Goal: Communication & Community: Answer question/provide support

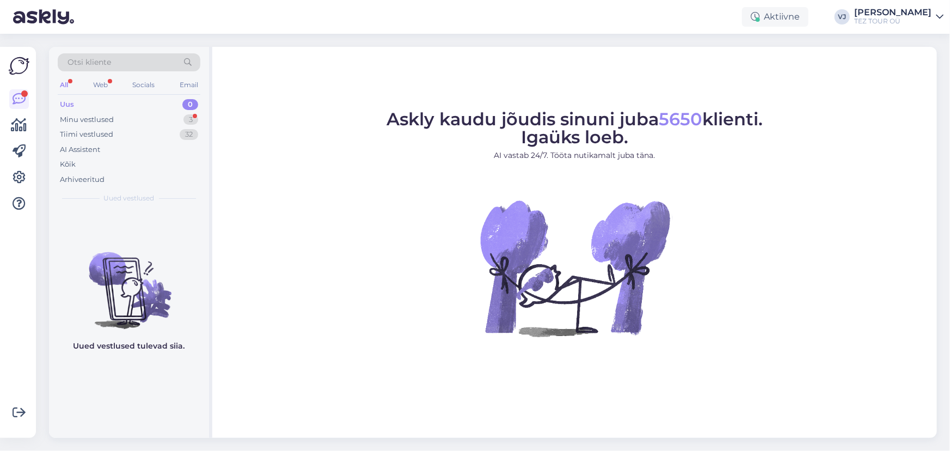
click at [139, 106] on div "Uus 0" at bounding box center [129, 104] width 143 height 15
click at [133, 115] on div "Minu vestlused 3" at bounding box center [129, 119] width 143 height 15
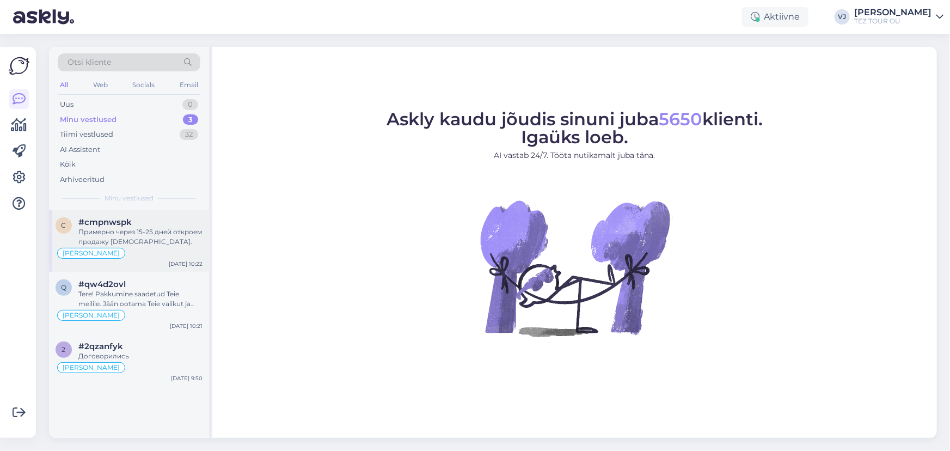
click at [152, 237] on div "Примерно через 15-25 дней откроем продажу 2026 года." at bounding box center [140, 237] width 124 height 20
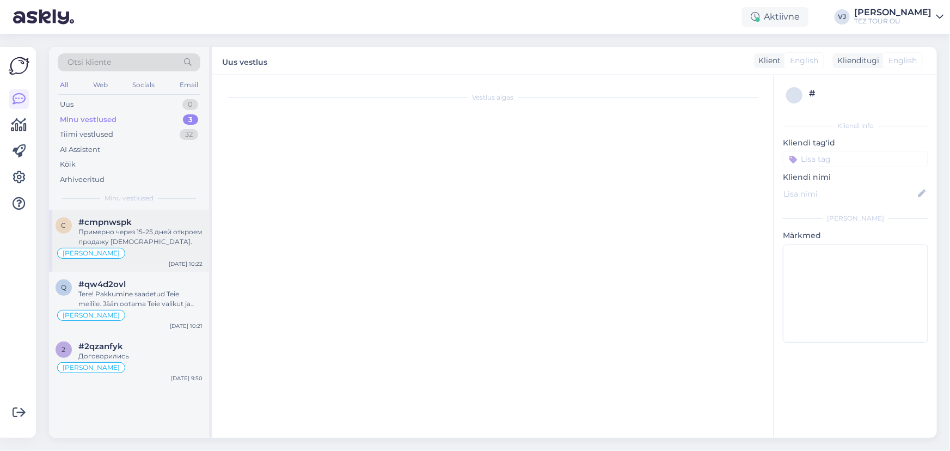
scroll to position [538, 0]
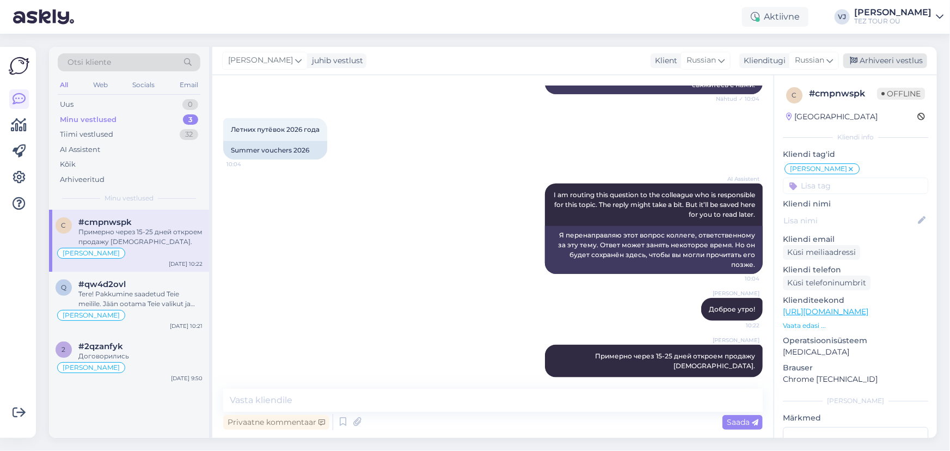
click at [915, 62] on div "Arhiveeri vestlus" at bounding box center [886, 60] width 84 height 15
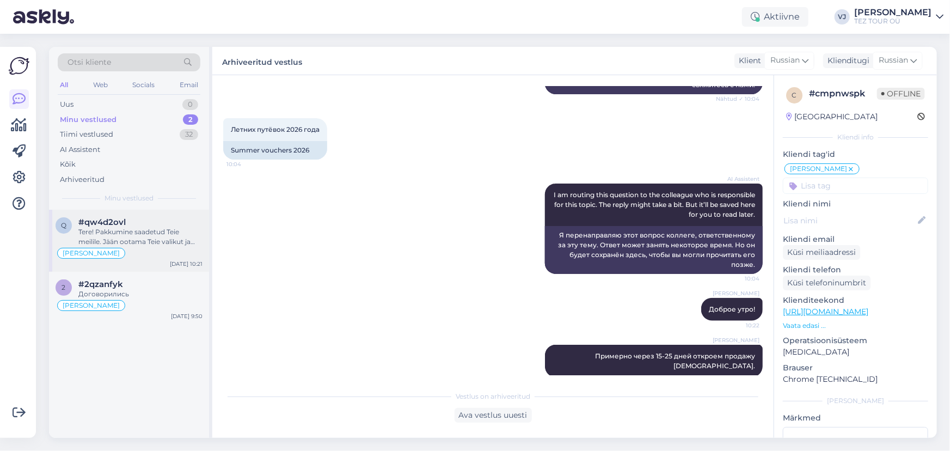
click at [121, 237] on div "Tere! Pakkumine saadetud Teie meilile. Jään ootama Teie valikut ja broneerimiss…" at bounding box center [140, 237] width 124 height 20
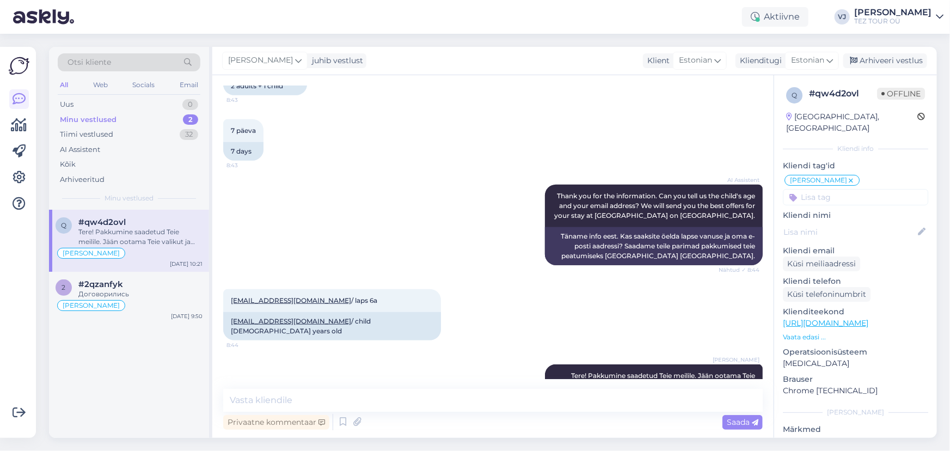
scroll to position [528, 0]
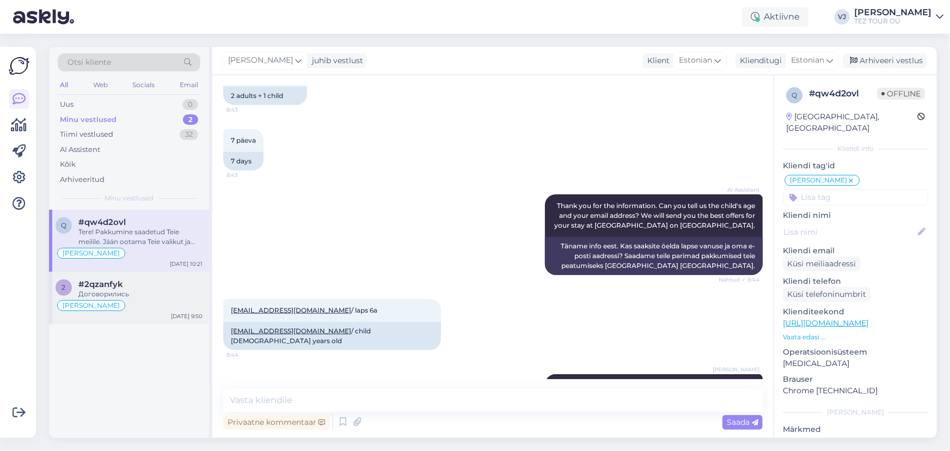
click at [157, 289] on div "Договорились" at bounding box center [140, 294] width 124 height 10
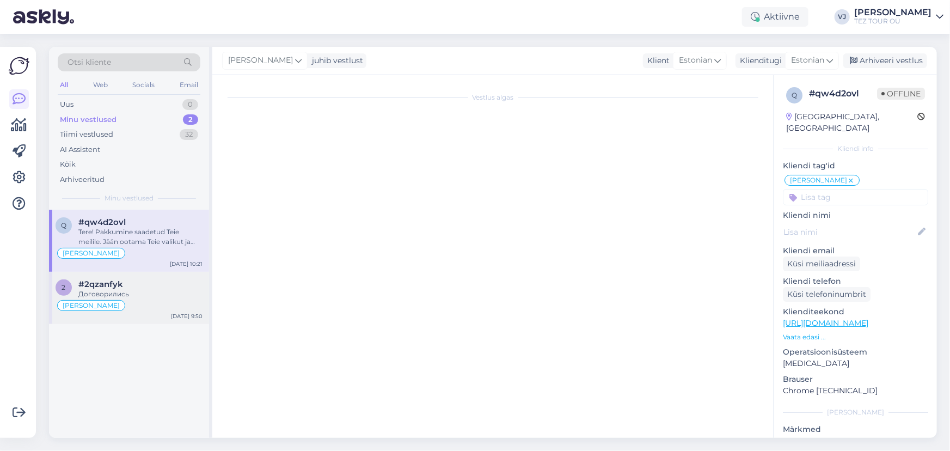
scroll to position [296, 0]
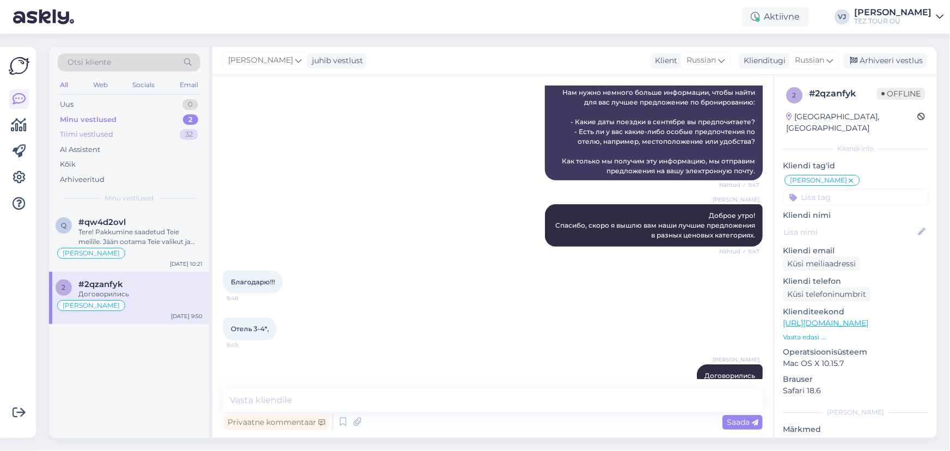
click at [137, 132] on div "Tiimi vestlused 32" at bounding box center [129, 134] width 143 height 15
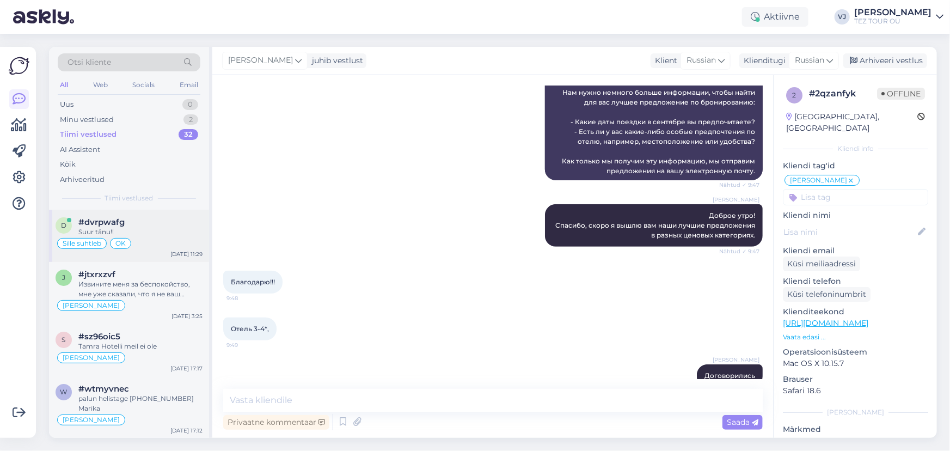
click at [161, 228] on div "Suur tänu!!" at bounding box center [140, 232] width 124 height 10
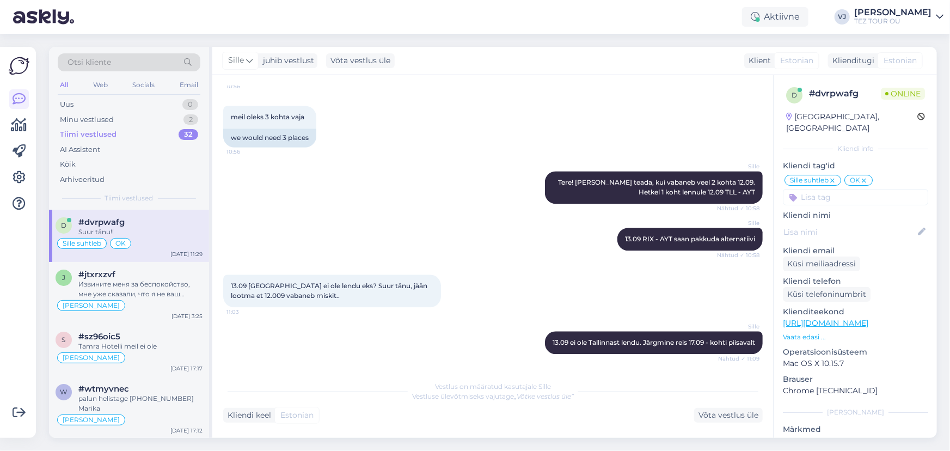
scroll to position [1173, 0]
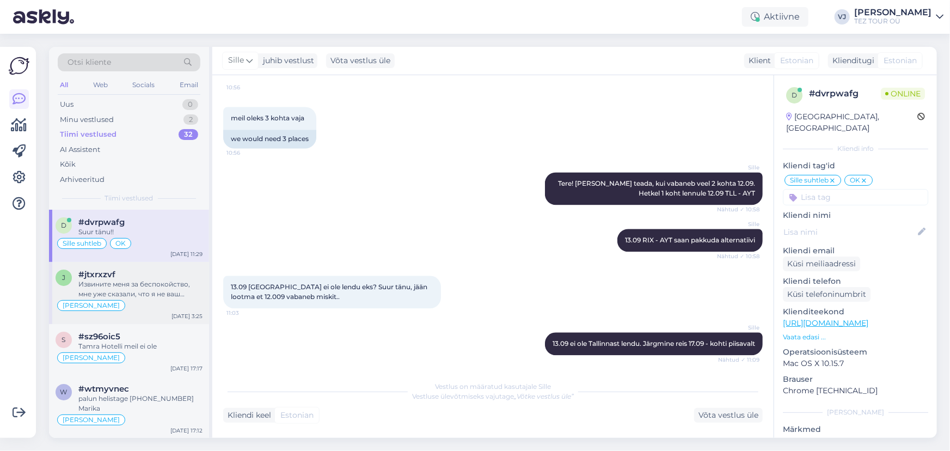
click at [157, 286] on div "Извините меня за беспокойство, мне уже сказали, что я не ваш клиент и не имею п…" at bounding box center [140, 289] width 124 height 20
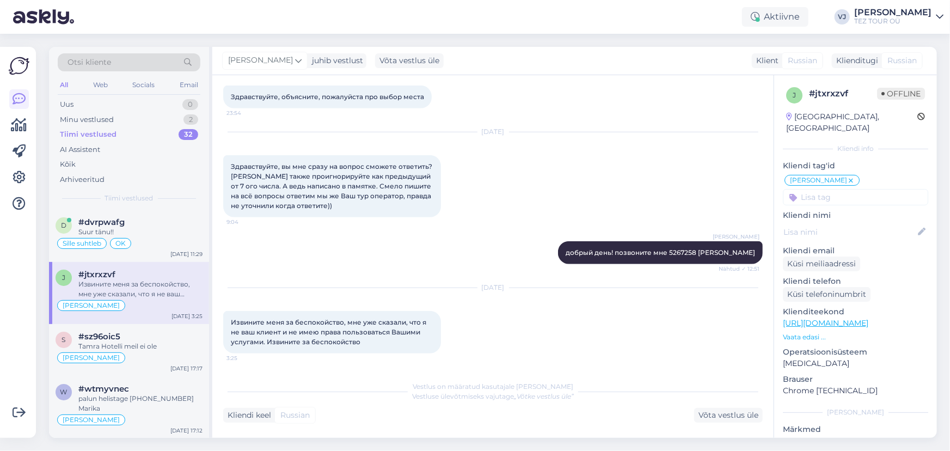
scroll to position [422, 0]
click at [109, 153] on div "AI Assistent" at bounding box center [129, 149] width 143 height 15
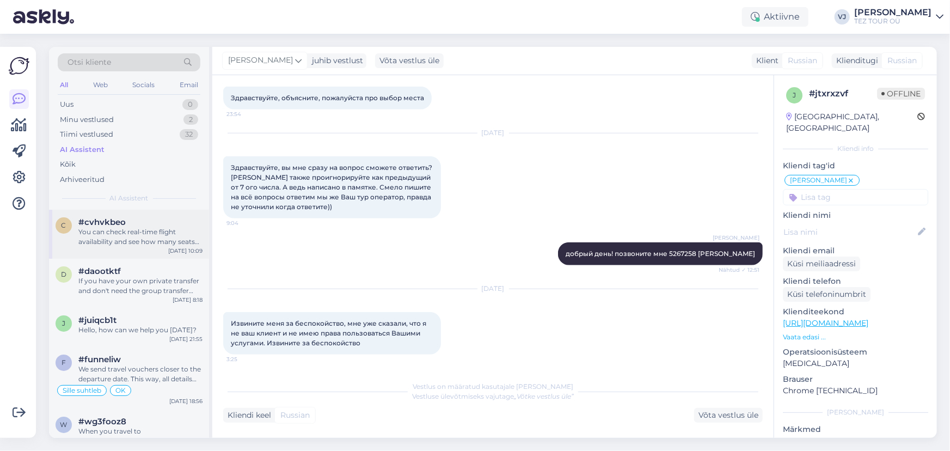
click at [141, 234] on div "You can check real-time flight availability and see how many seats are left by …" at bounding box center [140, 237] width 124 height 20
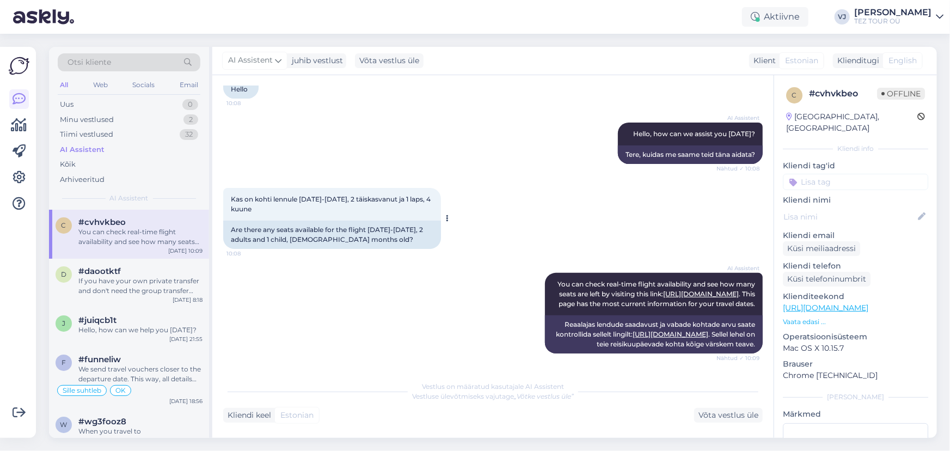
scroll to position [105, 0]
click at [148, 277] on div "If you have your own private transfer and don't need the group transfer from us…" at bounding box center [140, 286] width 124 height 20
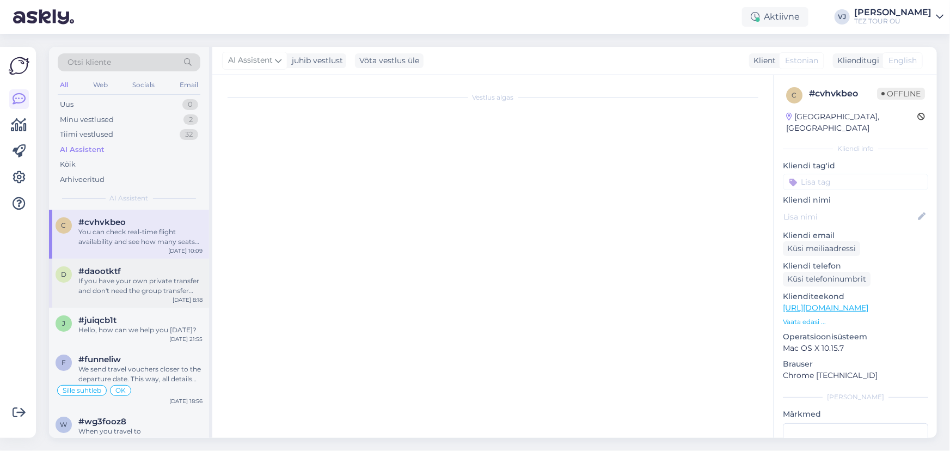
scroll to position [14, 0]
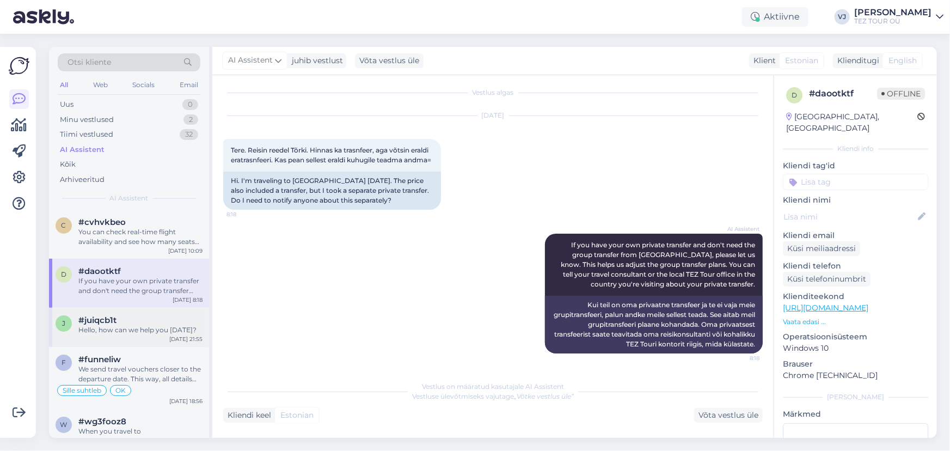
click at [142, 344] on div "j #juiqcb1t Hello, how can we help you today? Sep 9 21:55" at bounding box center [129, 327] width 160 height 39
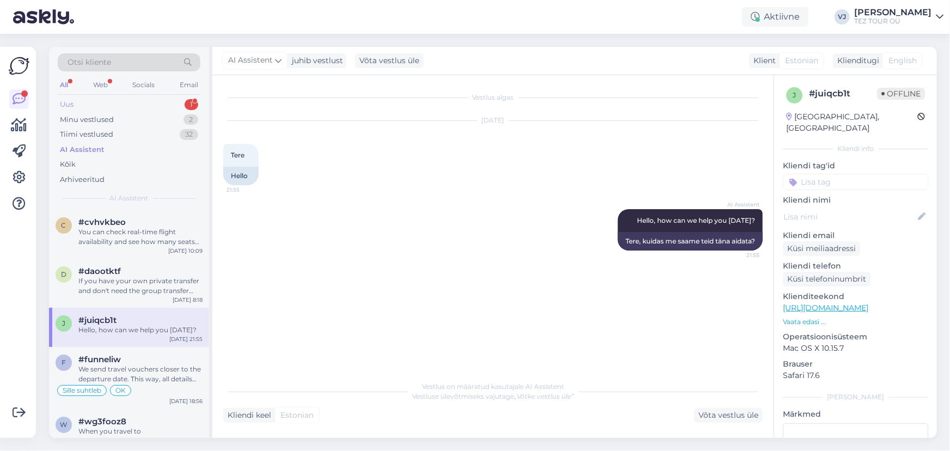
click at [179, 106] on div "Uus 1" at bounding box center [129, 104] width 143 height 15
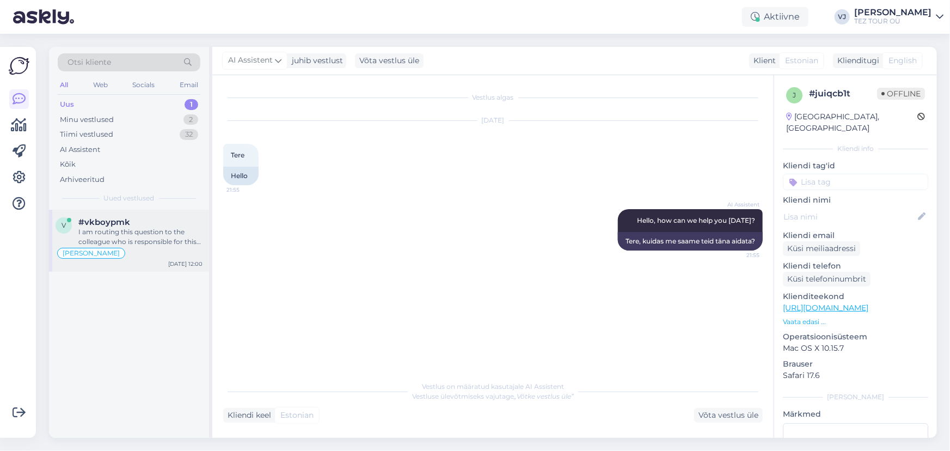
click at [164, 256] on div "Vladimir Suhtleb" at bounding box center [129, 253] width 147 height 13
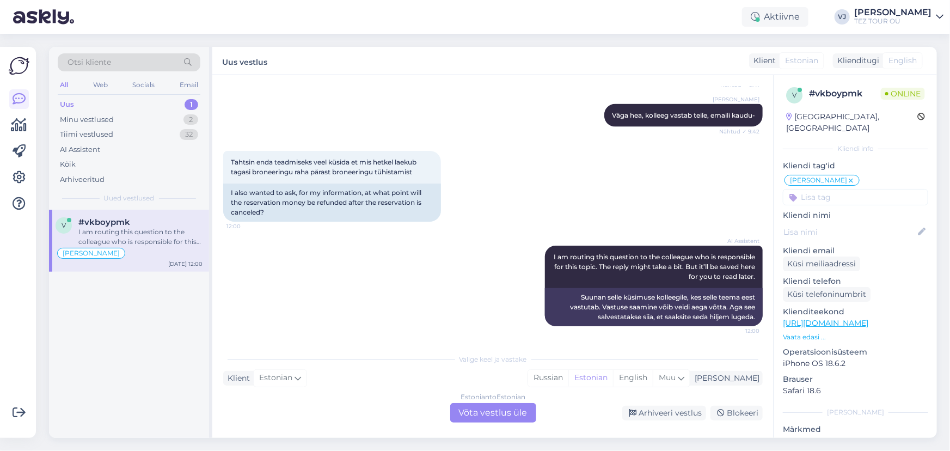
scroll to position [2908, 0]
click at [867, 189] on input at bounding box center [855, 197] width 145 height 16
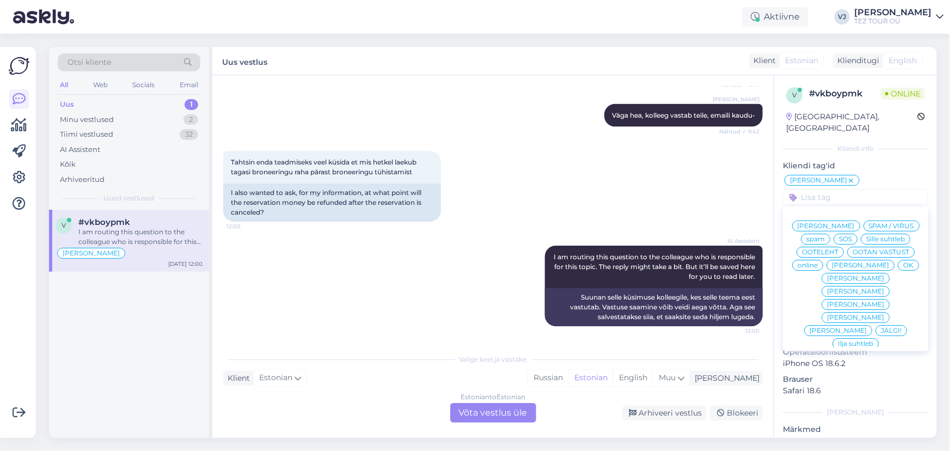
click at [835, 305] on span "Marika suhtleb" at bounding box center [855, 304] width 57 height 7
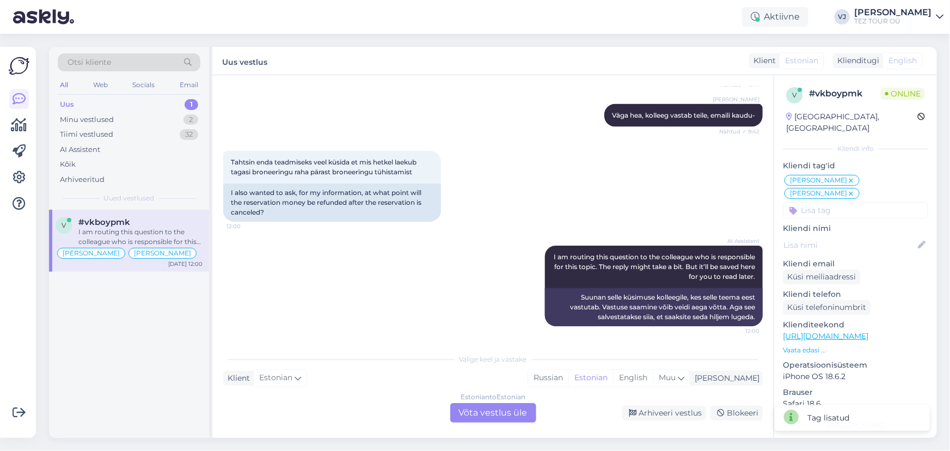
click at [497, 416] on div "Estonian to Estonian Võta vestlus üle" at bounding box center [493, 413] width 86 height 20
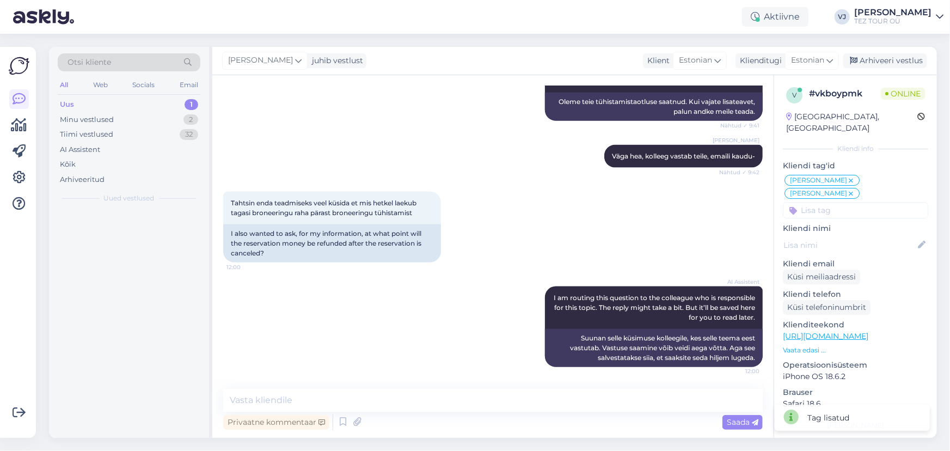
scroll to position [2868, 0]
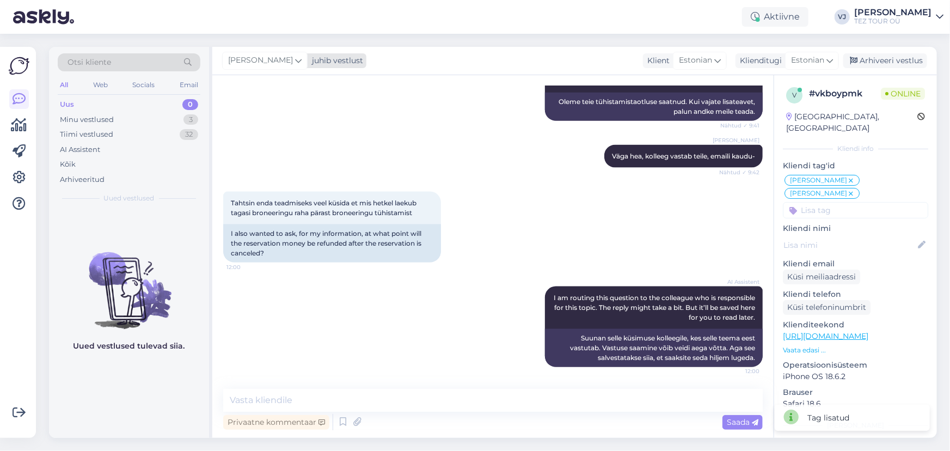
click at [295, 63] on icon at bounding box center [298, 60] width 7 height 12
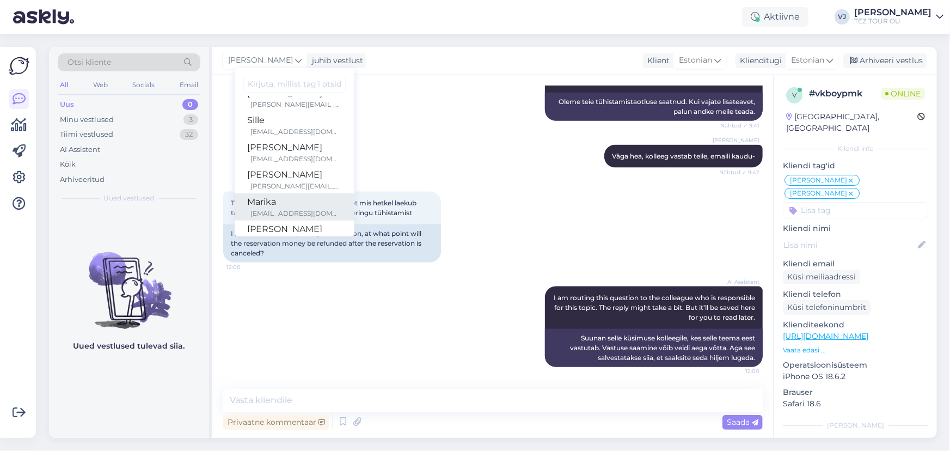
scroll to position [71, 0]
click at [300, 206] on div "Marika" at bounding box center [295, 201] width 94 height 13
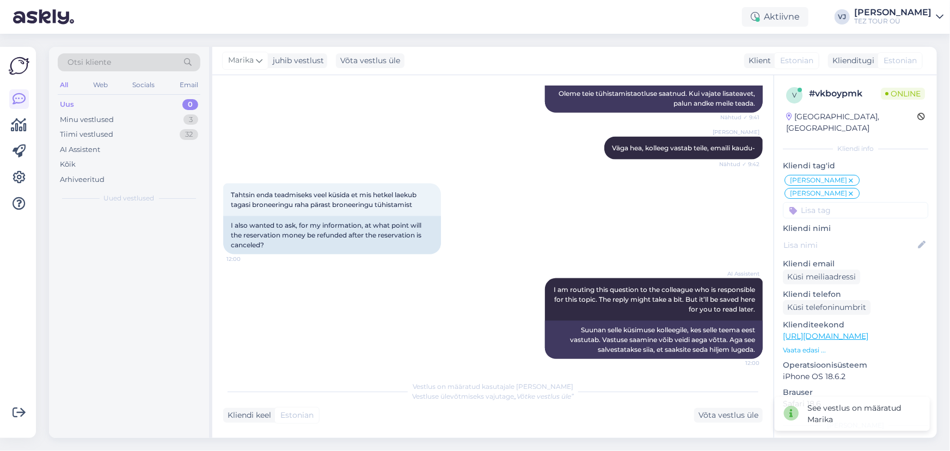
scroll to position [2881, 0]
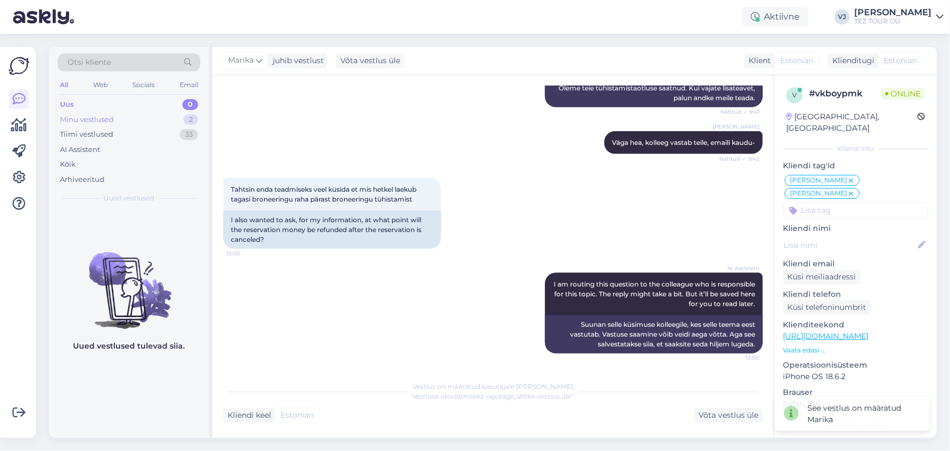
click at [151, 117] on div "Minu vestlused 2" at bounding box center [129, 119] width 143 height 15
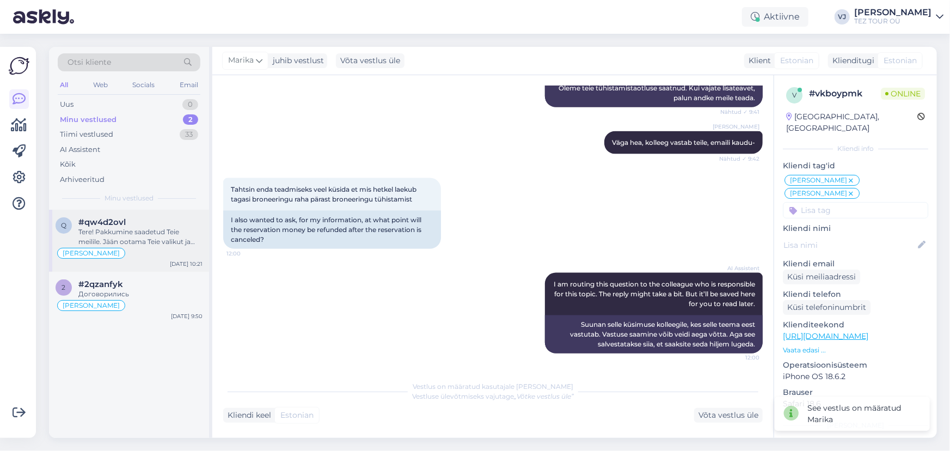
click at [175, 229] on div "Tere! Pakkumine saadetud Teie meilile. Jään ootama Teie valikut ja broneerimiss…" at bounding box center [140, 237] width 124 height 20
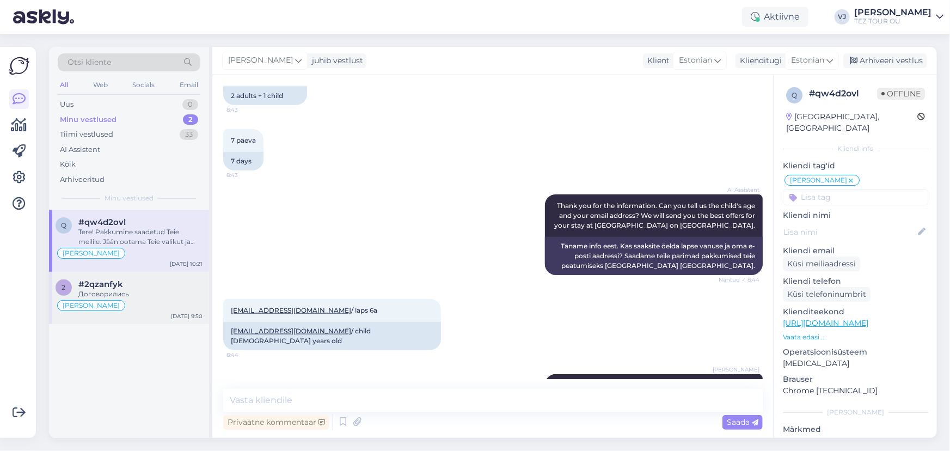
click at [158, 276] on div "2 #2qzanfyk Договорились Vladimir Suhtleb Sep 10 9:50" at bounding box center [129, 298] width 160 height 52
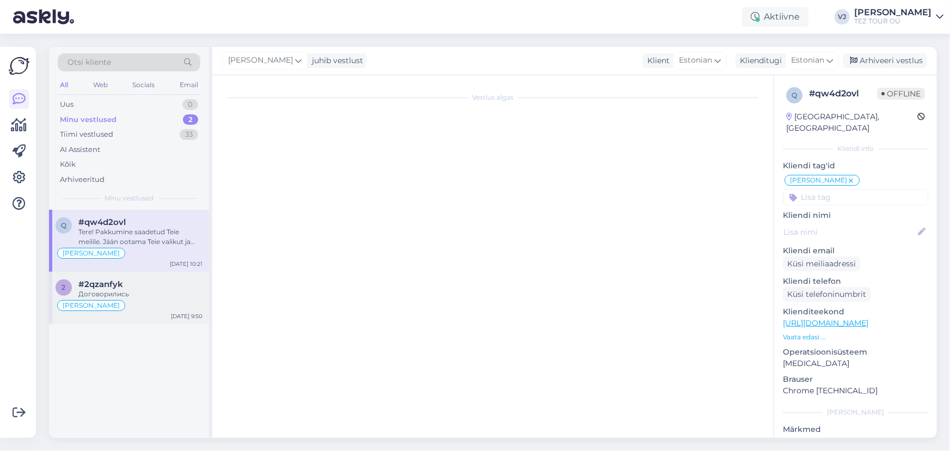
scroll to position [296, 0]
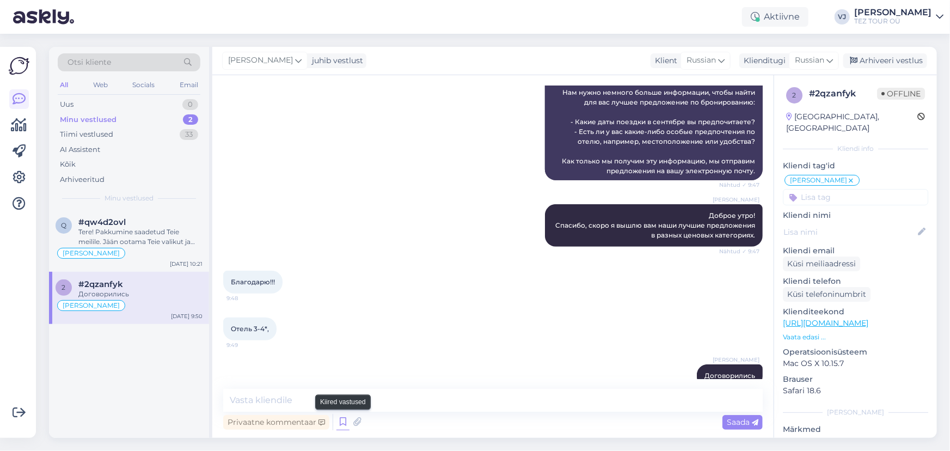
click at [345, 425] on icon at bounding box center [343, 422] width 13 height 16
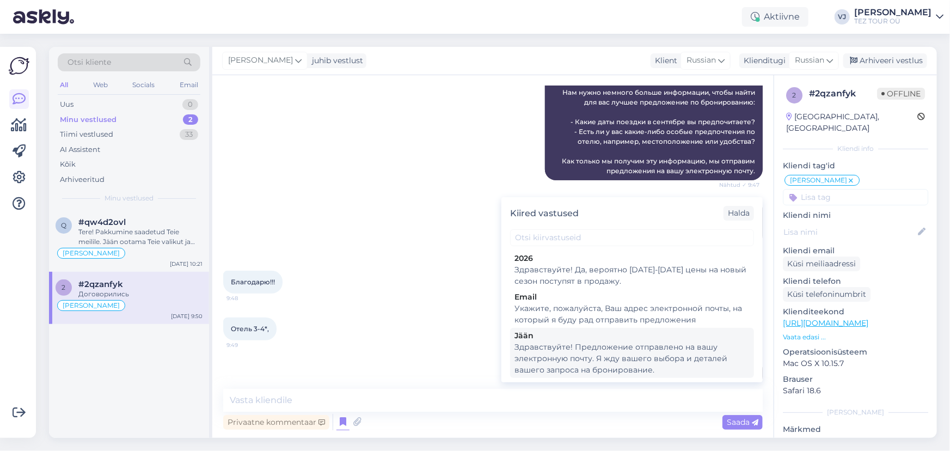
click at [691, 354] on div "Здравствуйте! Предложение отправлено на вашу электронную почту. Я жду вашего вы…" at bounding box center [632, 359] width 235 height 34
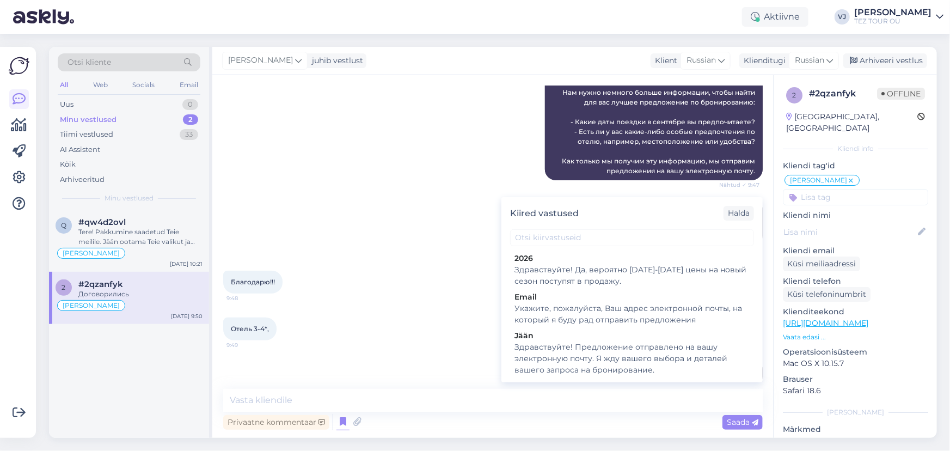
type textarea "Здравствуйте! Предложение отправлено на вашу электронную почту. Я жду вашего вы…"
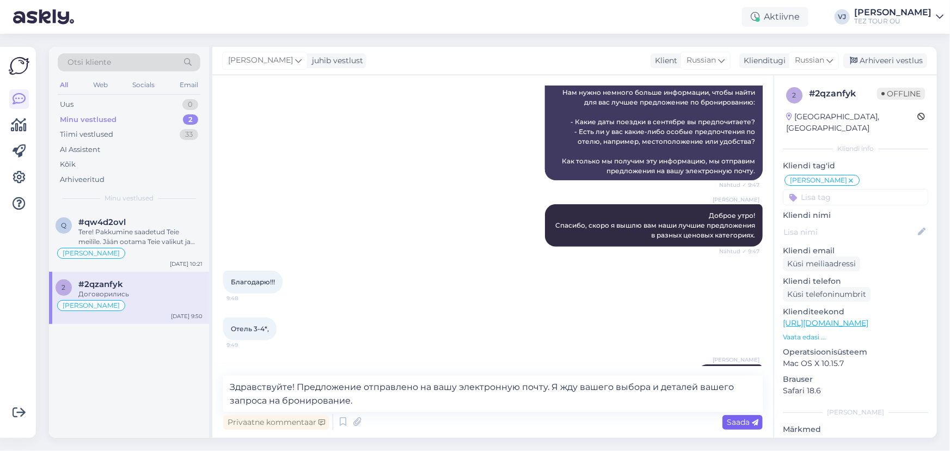
click at [739, 425] on span "Saada" at bounding box center [743, 422] width 32 height 10
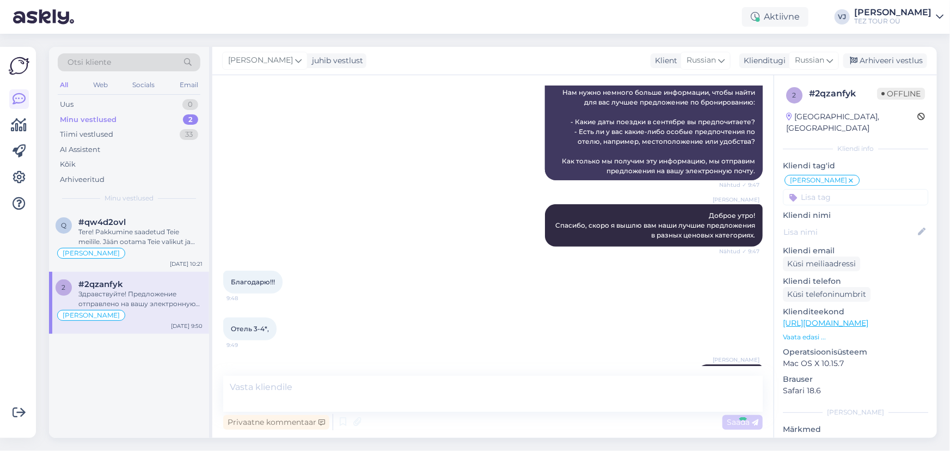
scroll to position [362, 0]
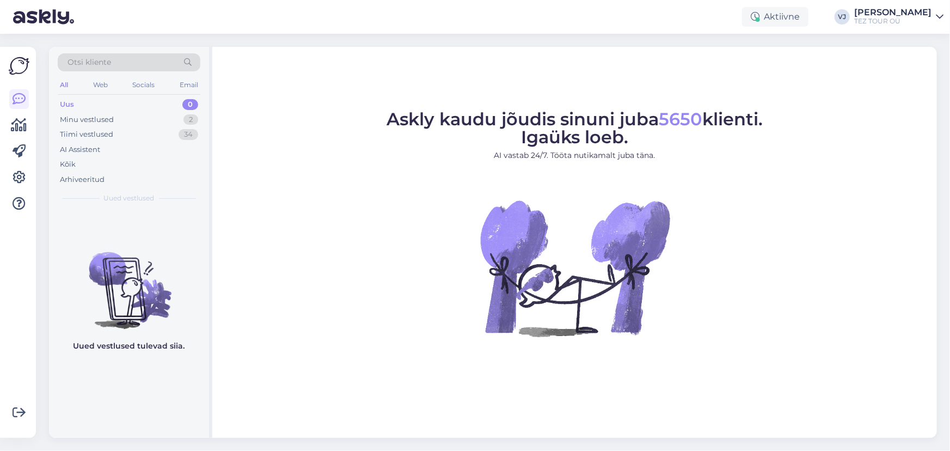
click at [425, 314] on figure "Askly kaudu jõudis sinuni juba 5650 klienti. Igaüks loeb. AI vastab 24/7. Tööta…" at bounding box center [574, 238] width 705 height 255
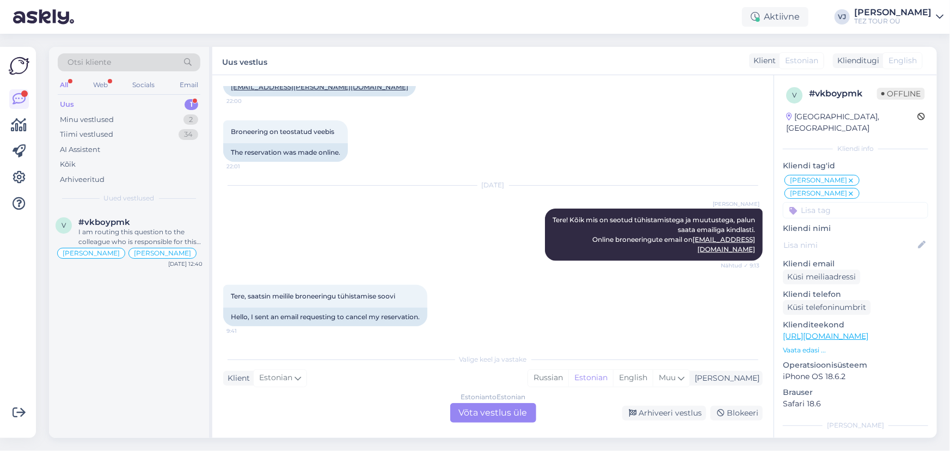
scroll to position [2560, 0]
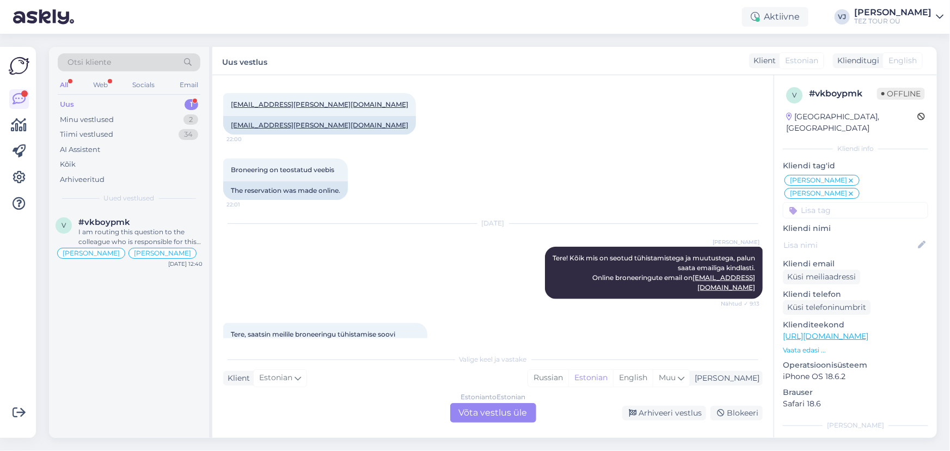
click at [131, 105] on div "Uus 1" at bounding box center [129, 104] width 143 height 15
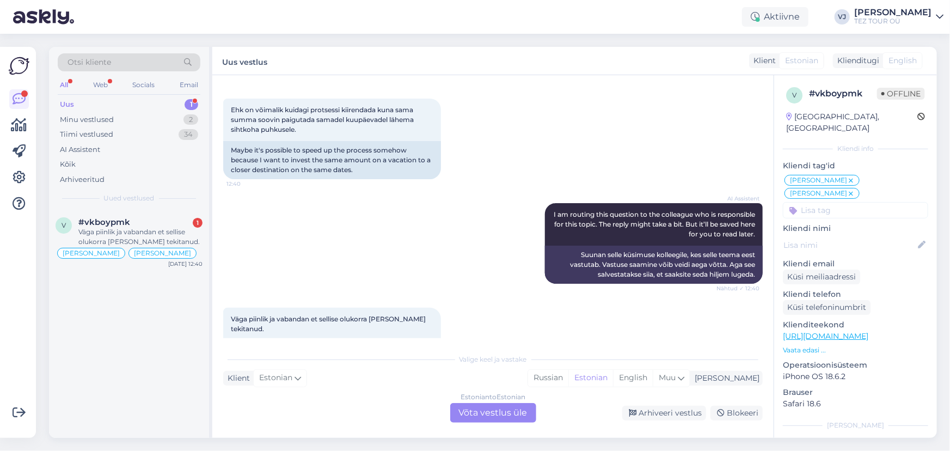
scroll to position [3286, 0]
click at [523, 414] on div "Estonian to Estonian Võta vestlus üle" at bounding box center [493, 413] width 86 height 20
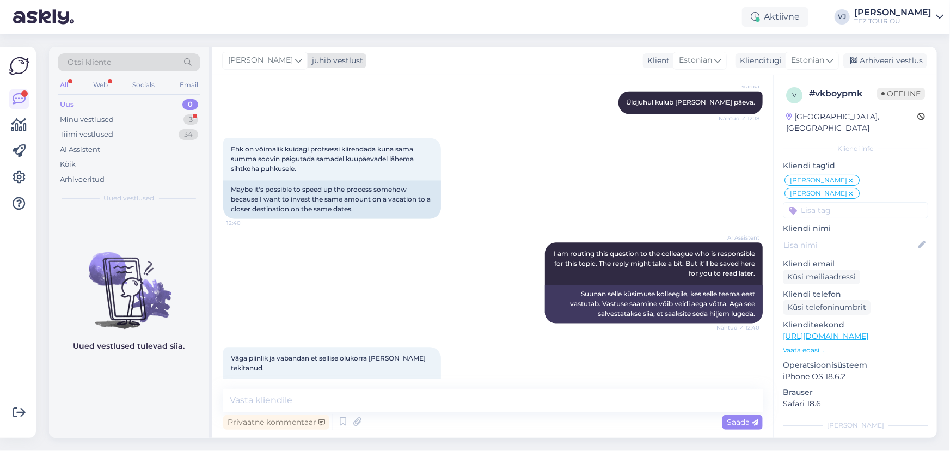
click at [277, 58] on span "[PERSON_NAME]" at bounding box center [260, 60] width 65 height 12
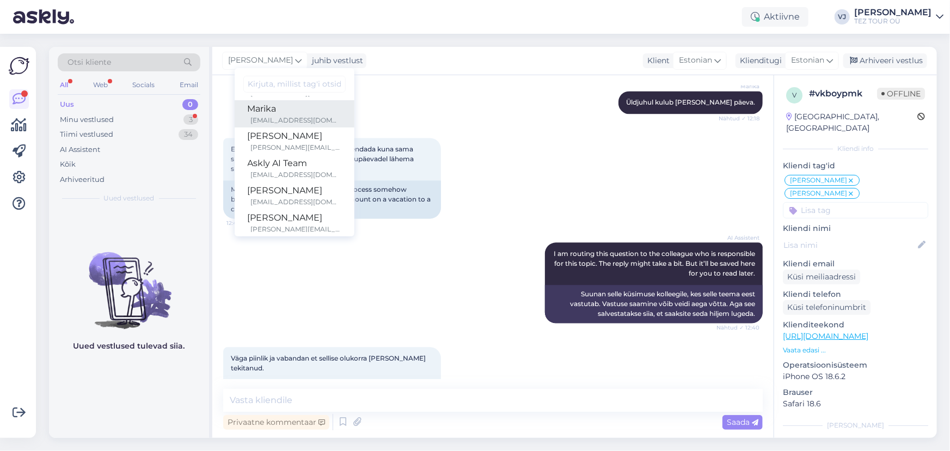
scroll to position [164, 0]
click at [289, 108] on div "Marika" at bounding box center [295, 108] width 94 height 13
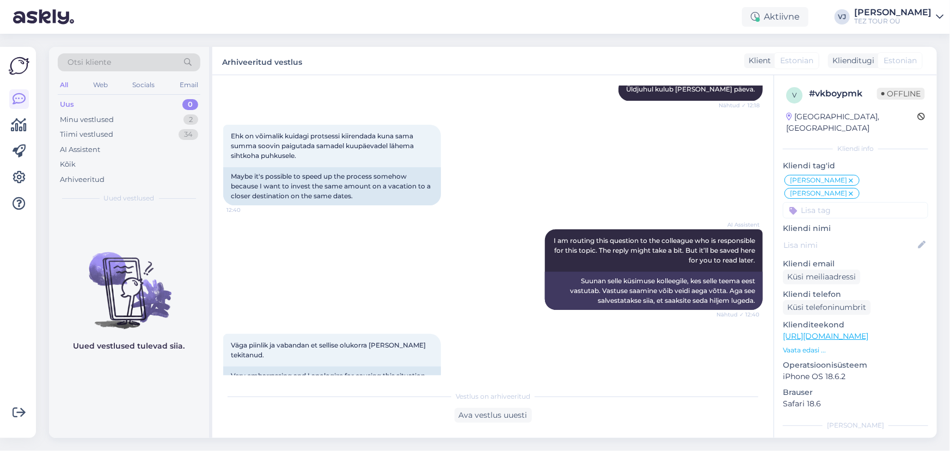
scroll to position [3390, 0]
